Goal: Task Accomplishment & Management: Complete application form

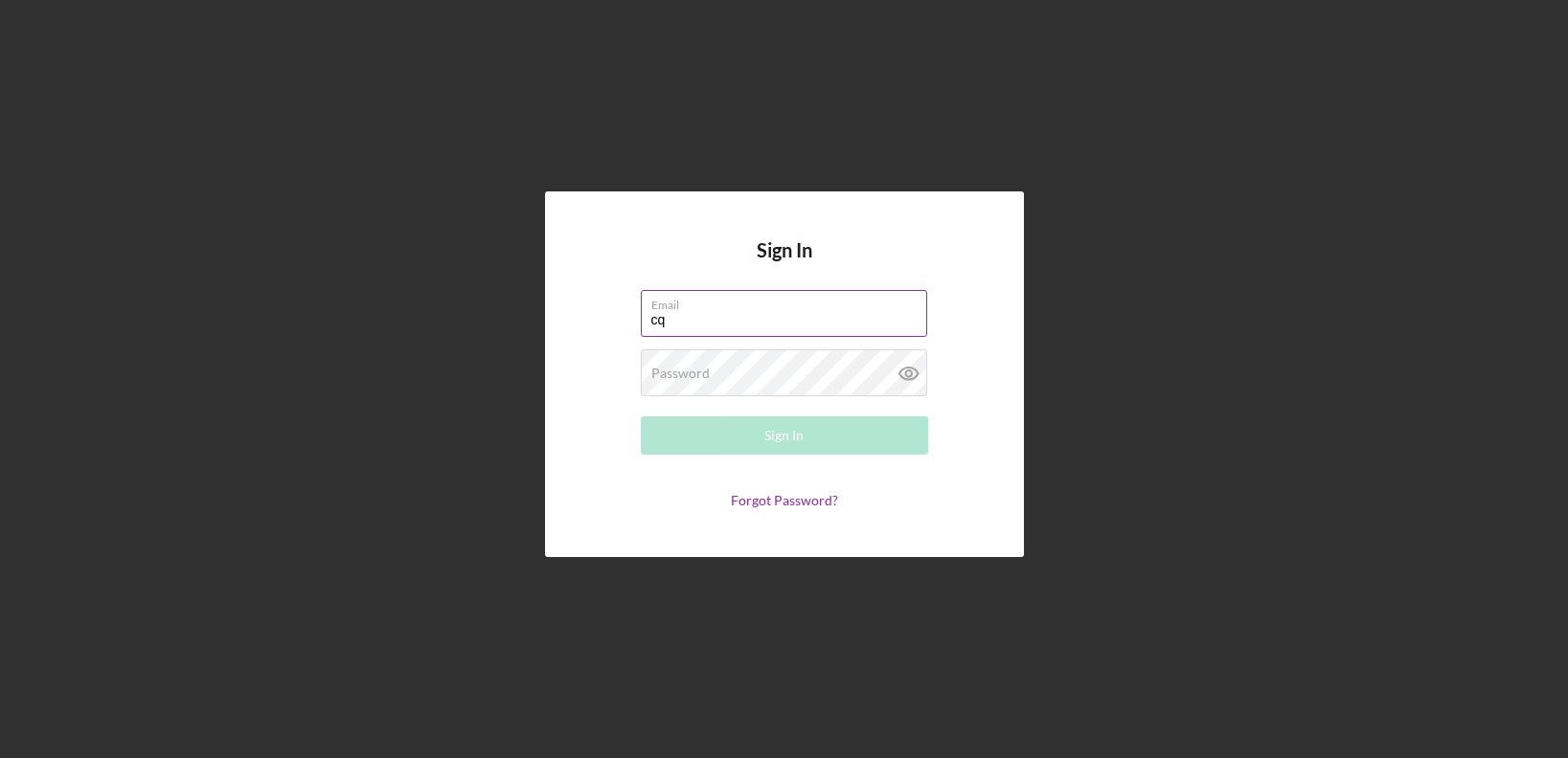
type input "[EMAIL_ADDRESS][DOMAIN_NAME]"
click at [788, 371] on div "Password Required" at bounding box center [784, 374] width 287 height 48
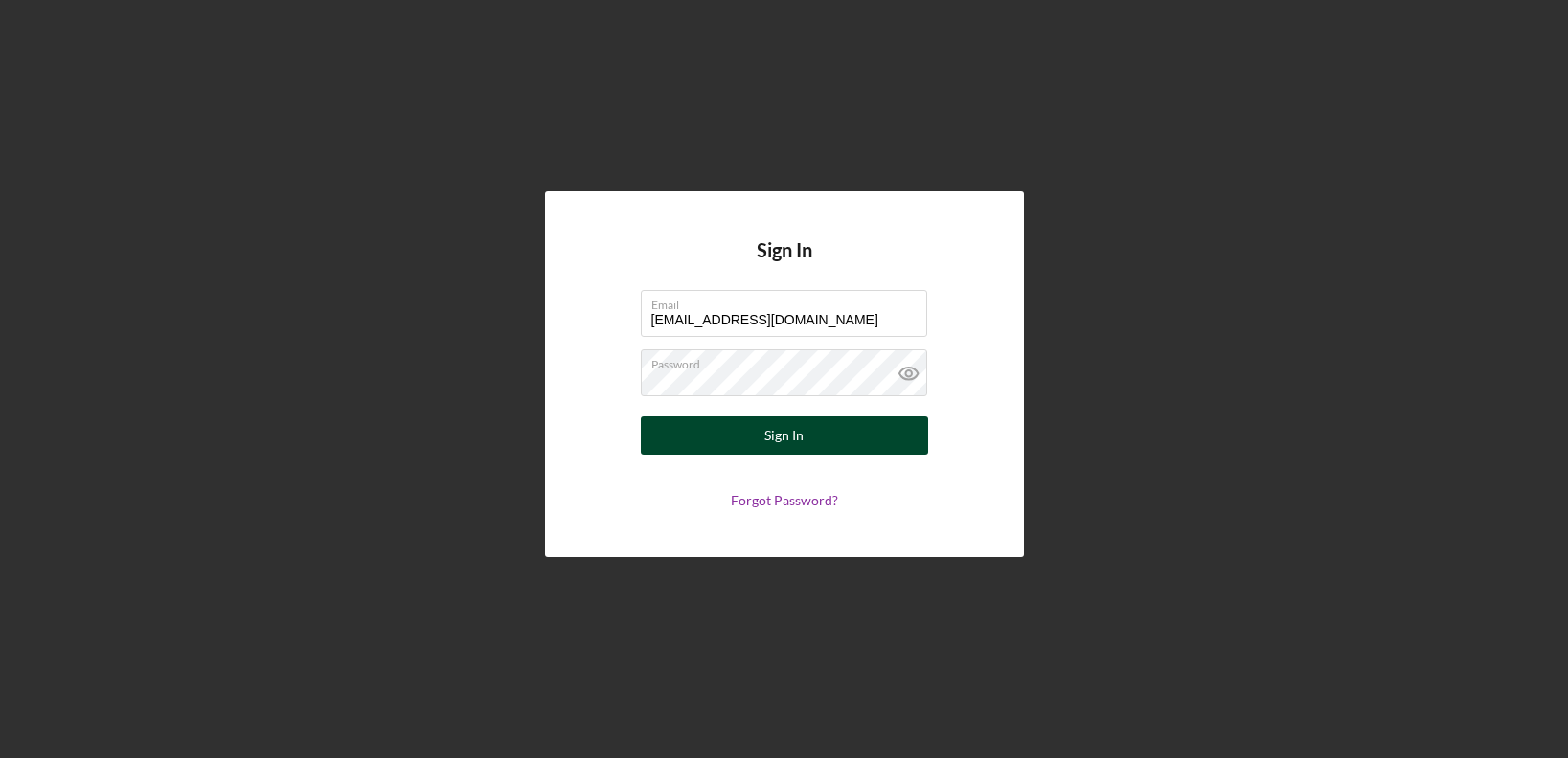
click at [790, 441] on div "Sign In" at bounding box center [784, 436] width 39 height 38
